Goal: Navigation & Orientation: Find specific page/section

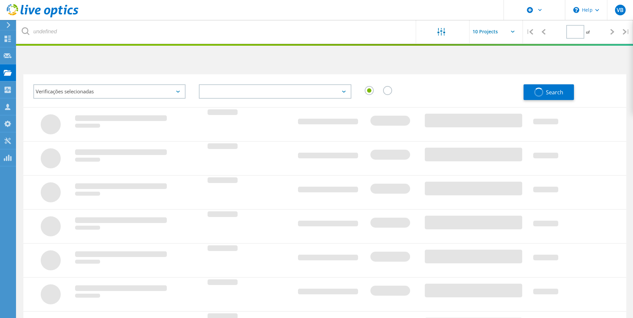
type input "1"
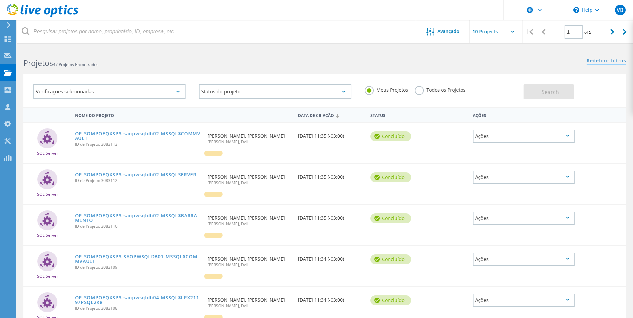
click at [613, 62] on link "Redefinir filtros" at bounding box center [607, 61] width 40 height 6
click at [159, 93] on div "Verificações selecionadas" at bounding box center [109, 91] width 152 height 14
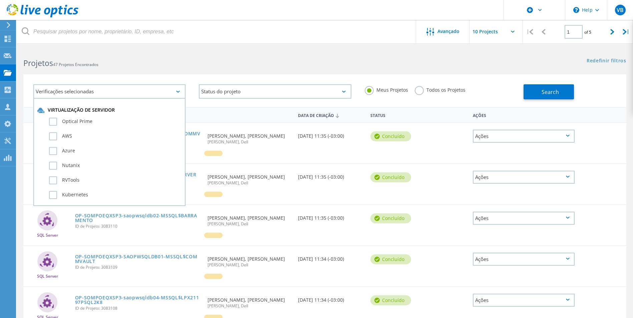
click at [143, 75] on div "Verificações selecionadas Virtualização de servidor Optical Prime AWS Azure Nut…" at bounding box center [324, 90] width 603 height 33
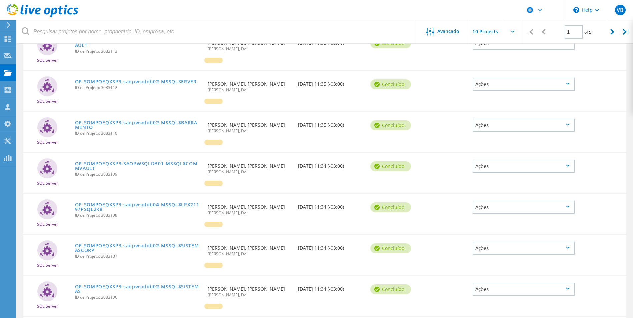
scroll to position [8, 0]
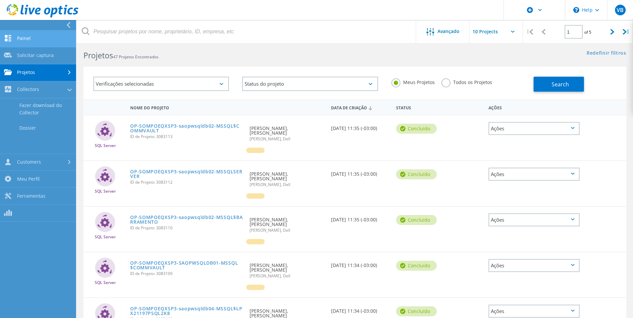
click at [30, 38] on link "Painel" at bounding box center [38, 38] width 76 height 17
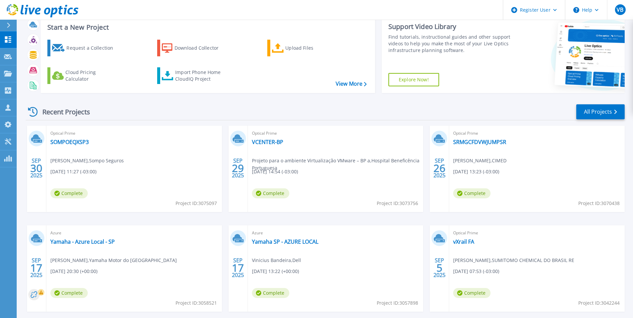
scroll to position [51, 0]
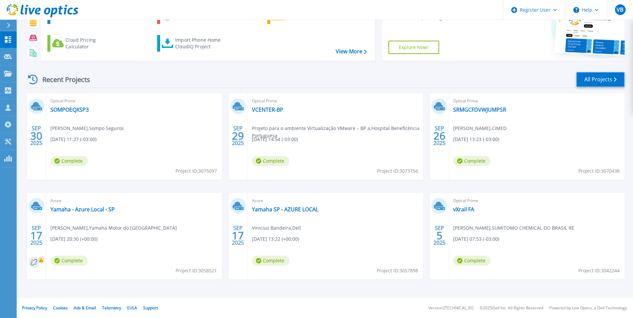
click at [603, 86] on link "All Projects" at bounding box center [601, 79] width 48 height 15
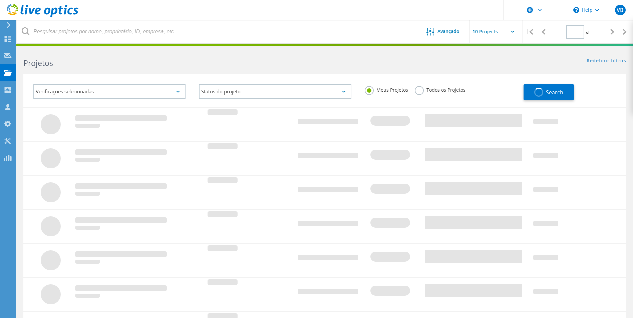
type input "1"
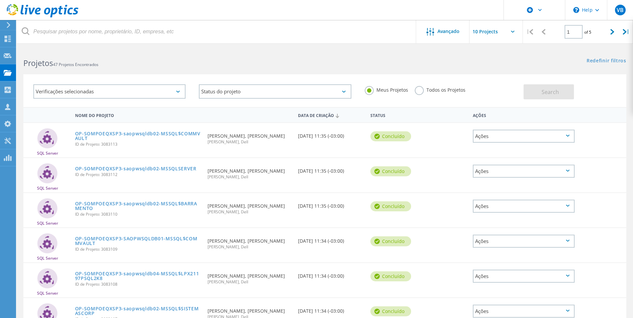
click at [7, 25] on icon at bounding box center [8, 25] width 5 height 6
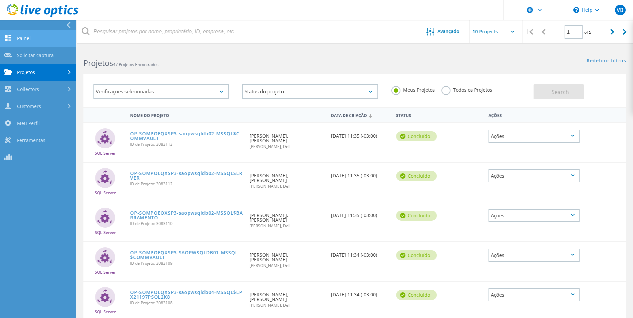
click at [18, 45] on link "Painel" at bounding box center [38, 38] width 76 height 17
